Goal: Information Seeking & Learning: Learn about a topic

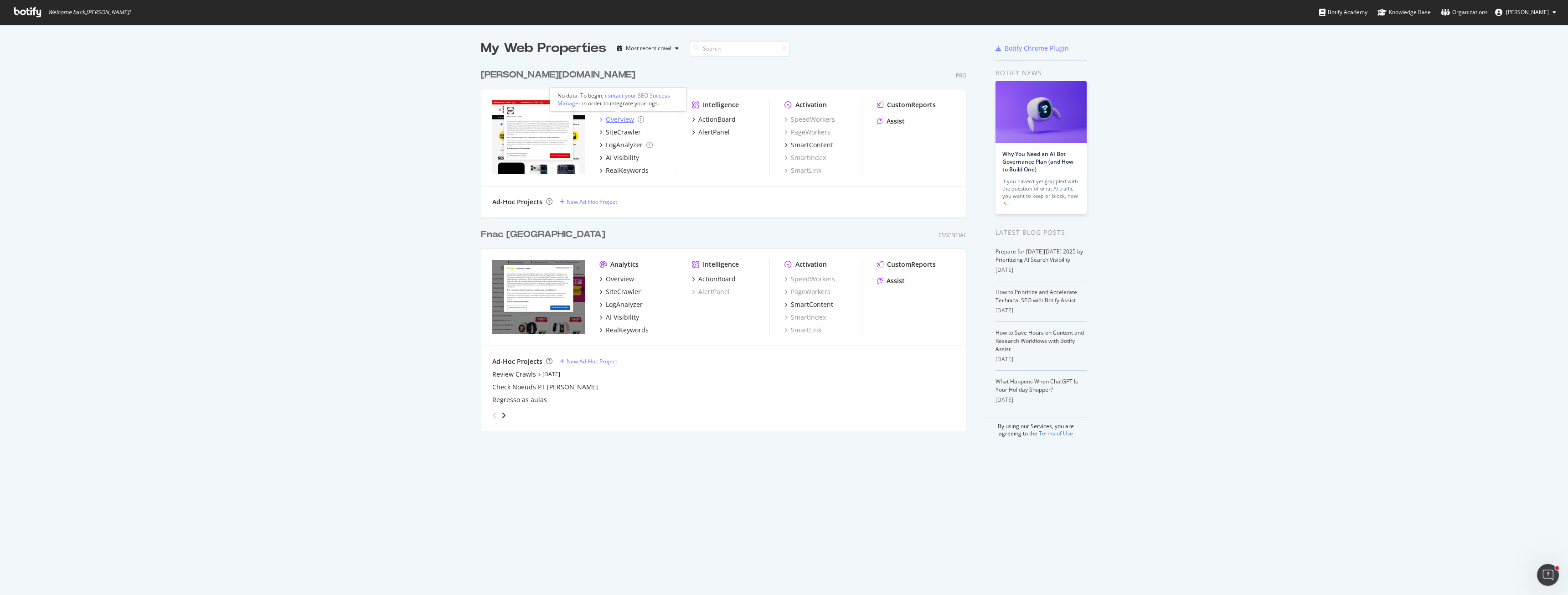
click at [618, 121] on div "Overview" at bounding box center [620, 119] width 29 height 9
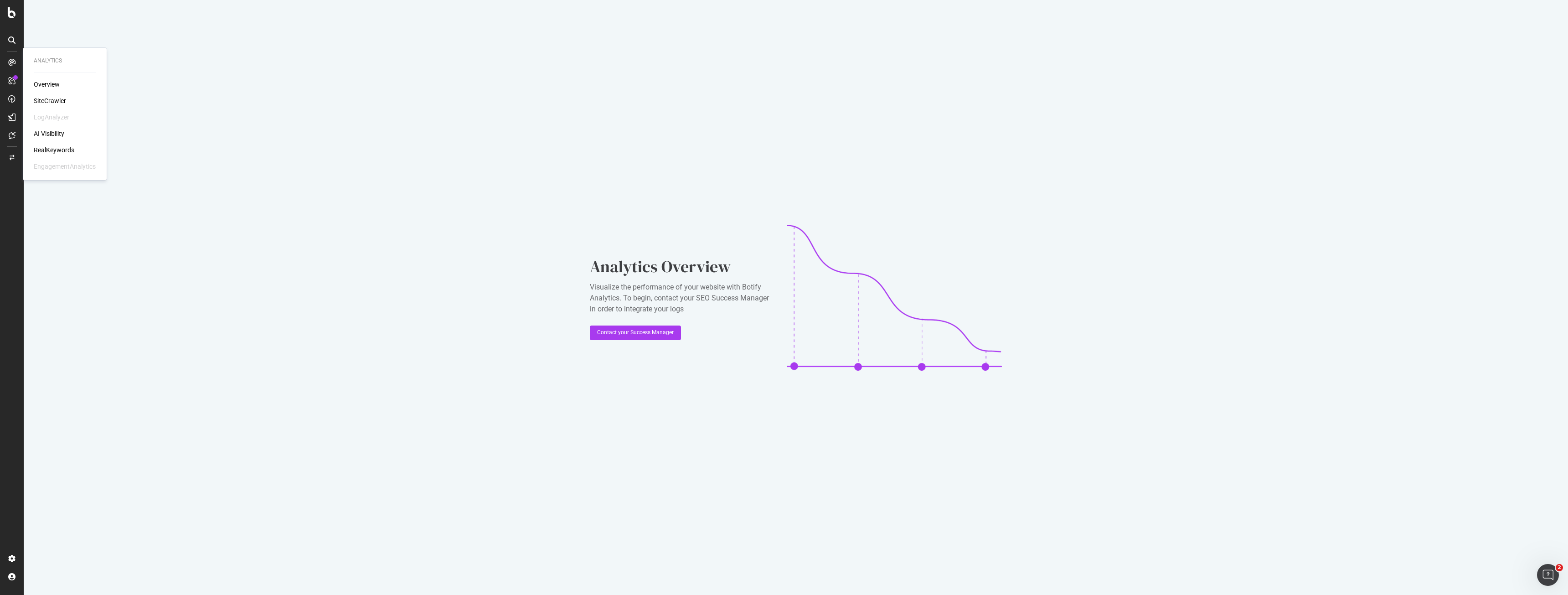
click at [44, 99] on div "SiteCrawler" at bounding box center [49, 100] width 32 height 9
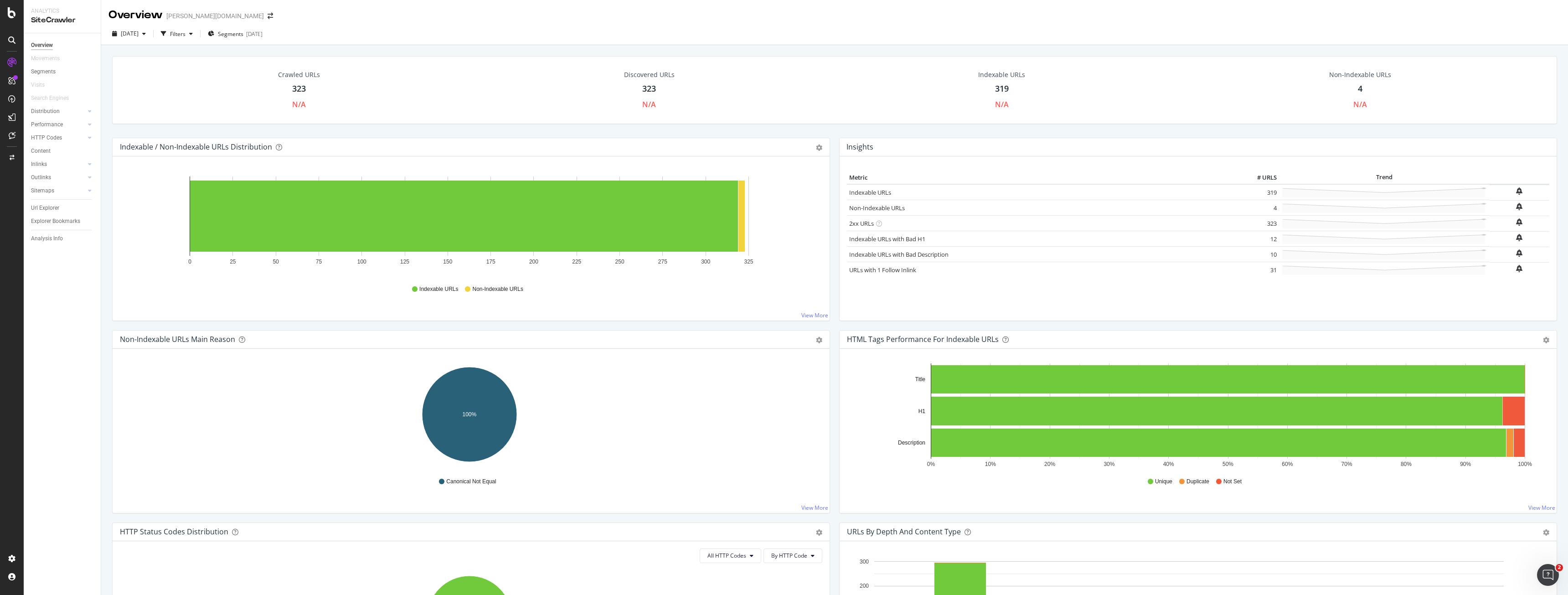
click at [295, 96] on div "Crawled URLs 323 N/A" at bounding box center [299, 90] width 60 height 49
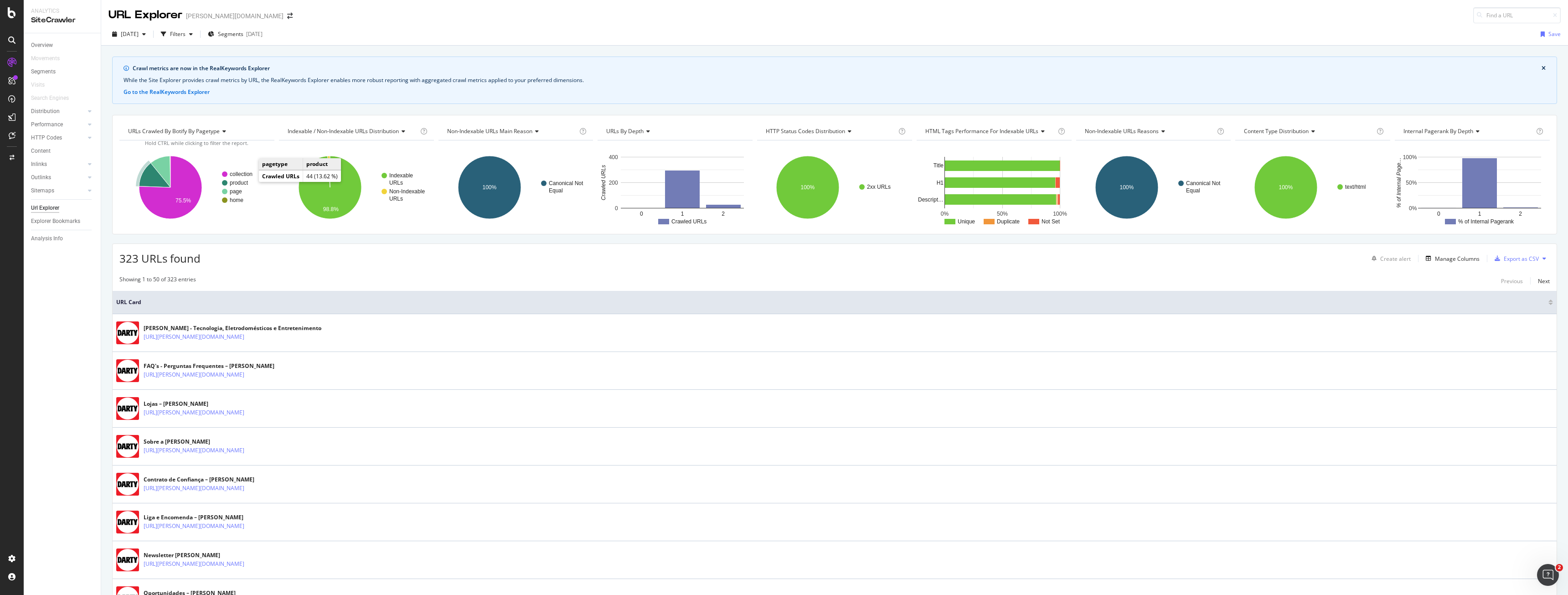
click at [245, 180] on text "product" at bounding box center [239, 182] width 19 height 6
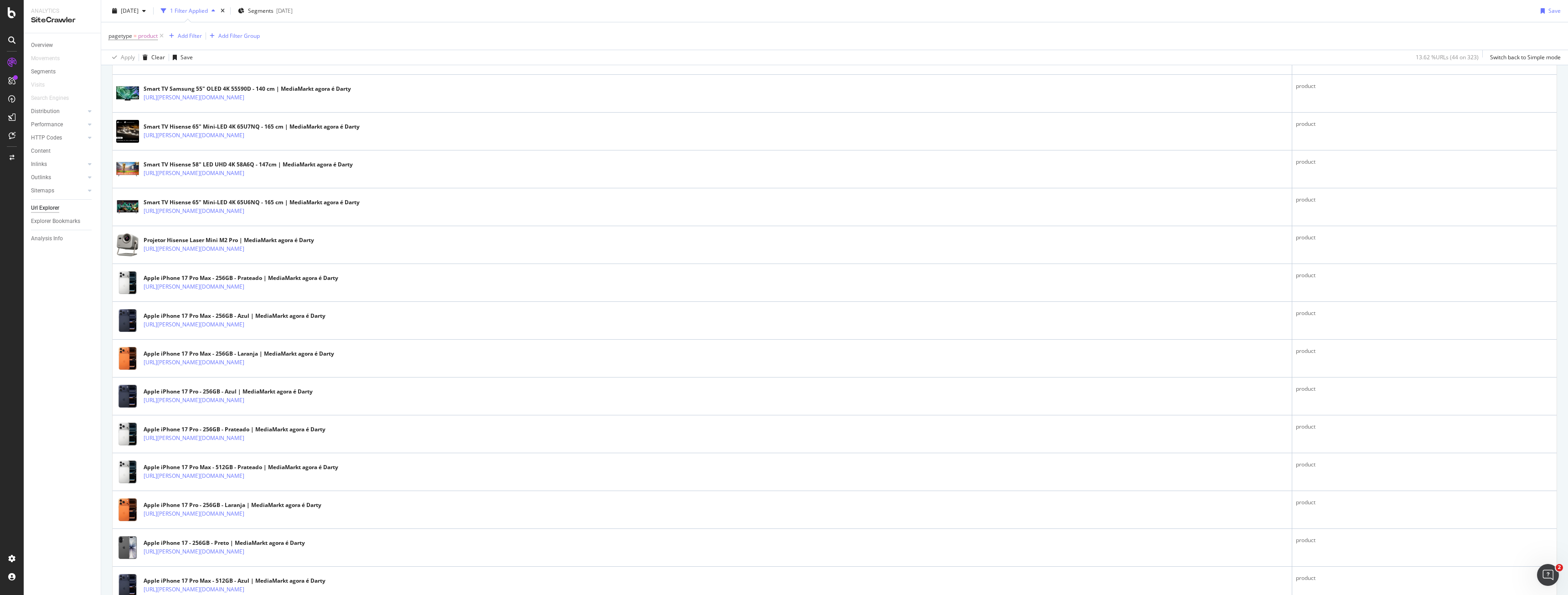
scroll to position [1322, 0]
